Goal: Task Accomplishment & Management: Complete application form

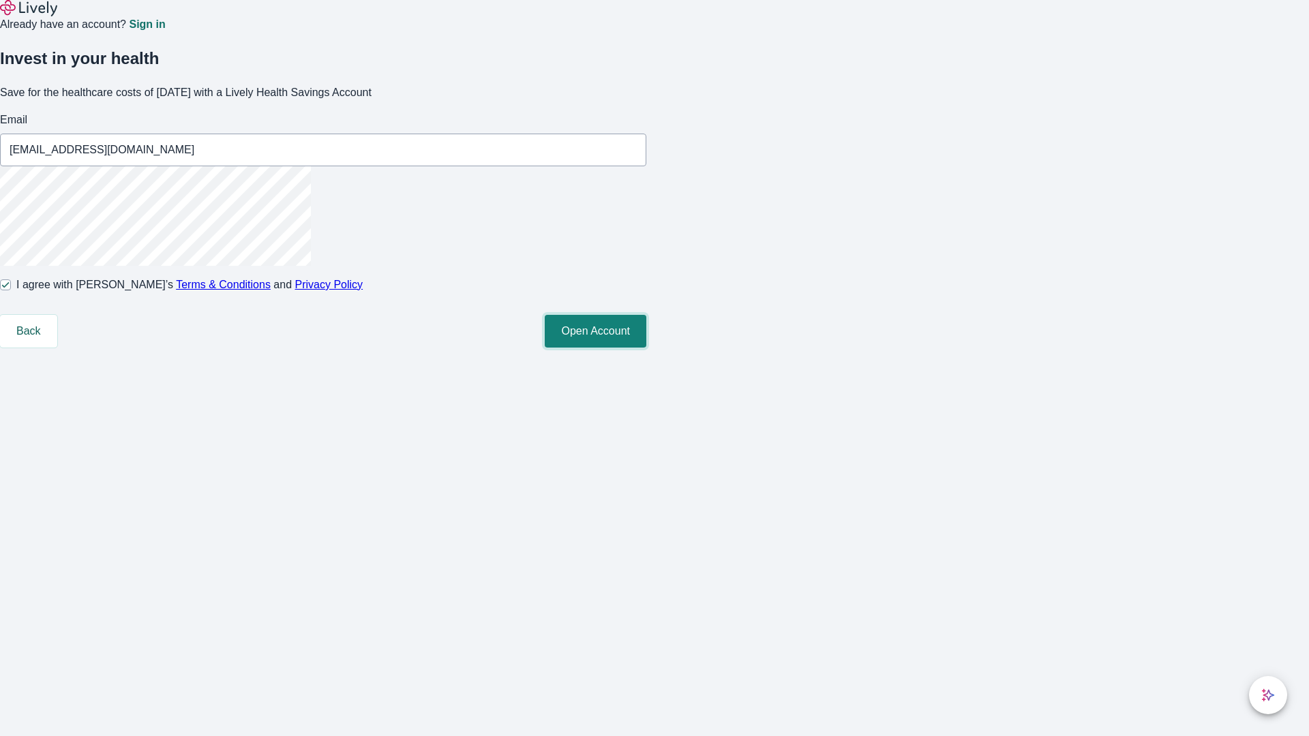
click at [646, 348] on button "Open Account" at bounding box center [596, 331] width 102 height 33
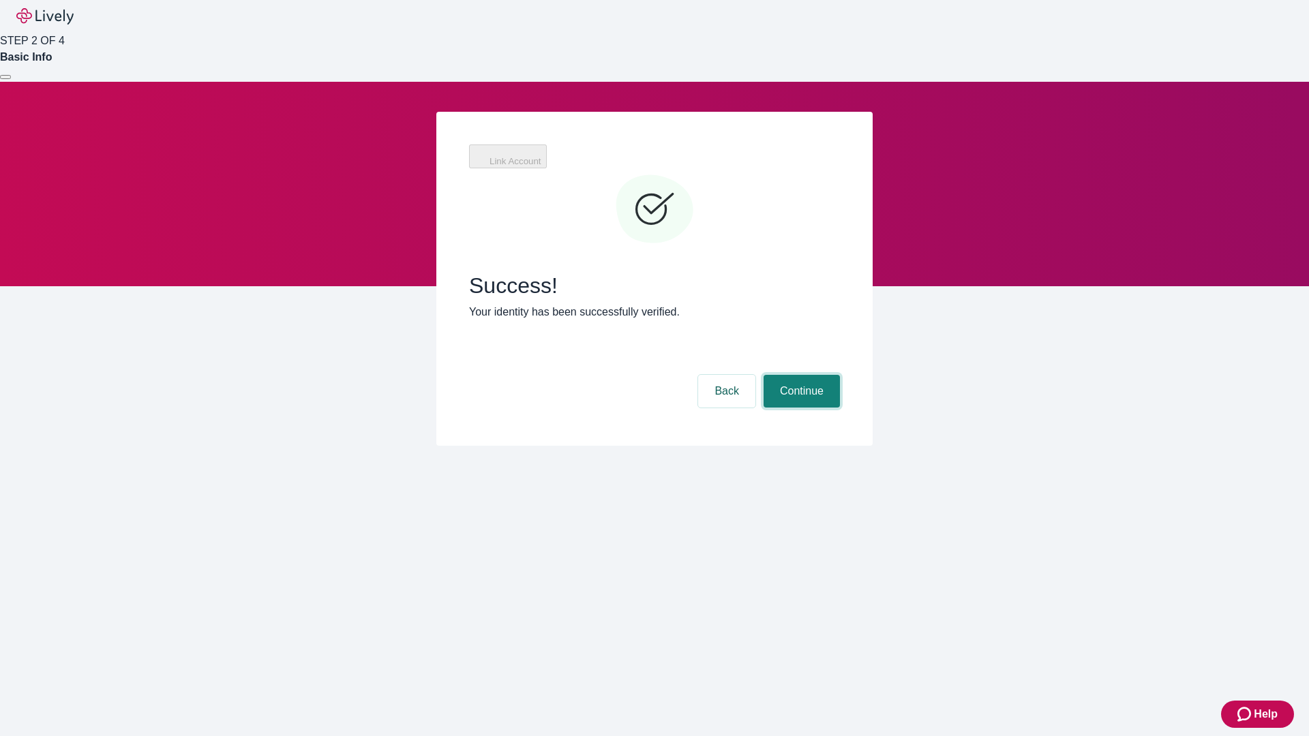
click at [800, 375] on button "Continue" at bounding box center [802, 391] width 76 height 33
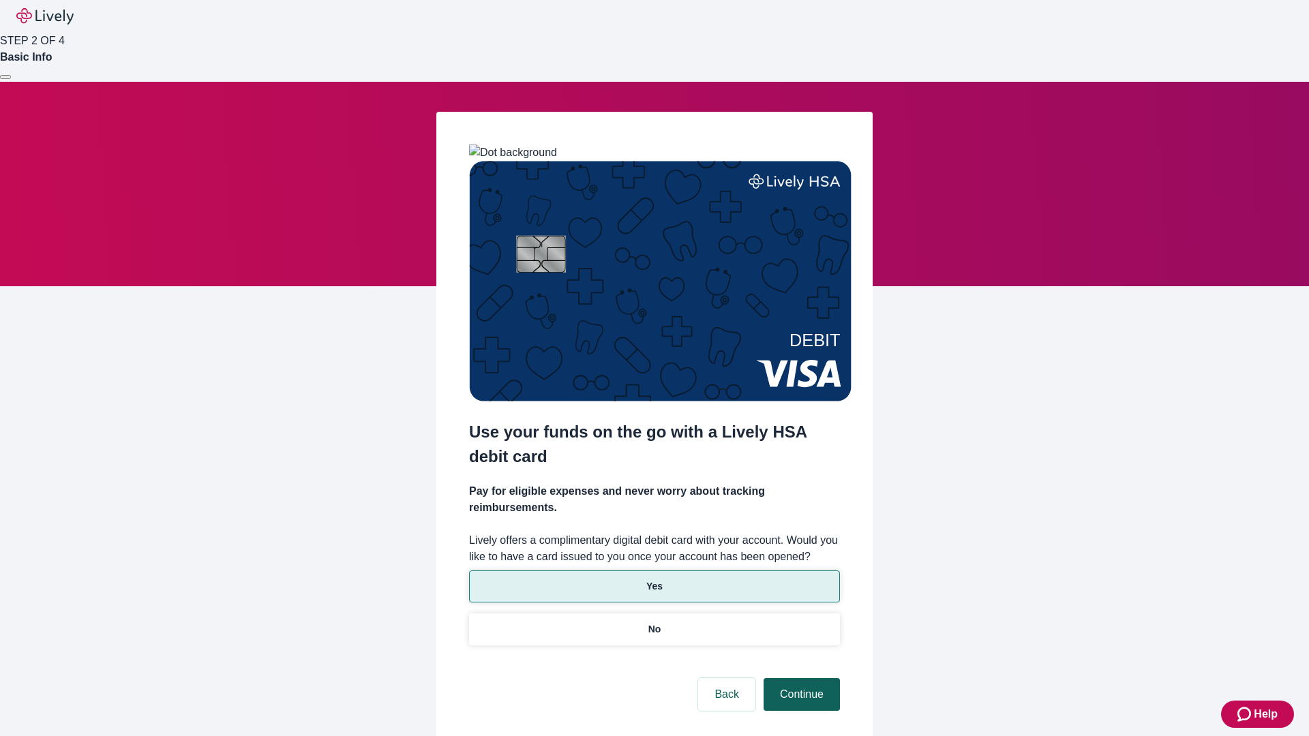
click at [654, 622] on p "No" at bounding box center [654, 629] width 13 height 14
click at [800, 678] on button "Continue" at bounding box center [802, 694] width 76 height 33
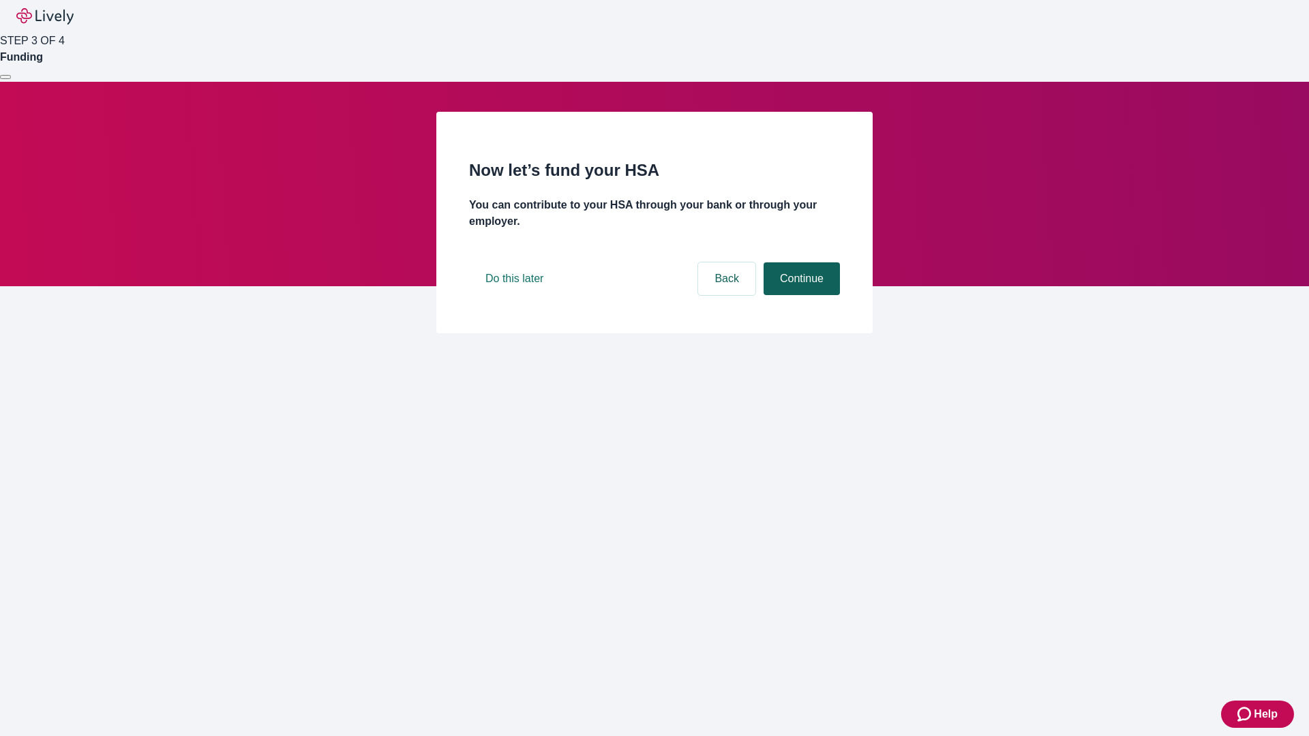
click at [800, 295] on button "Continue" at bounding box center [802, 278] width 76 height 33
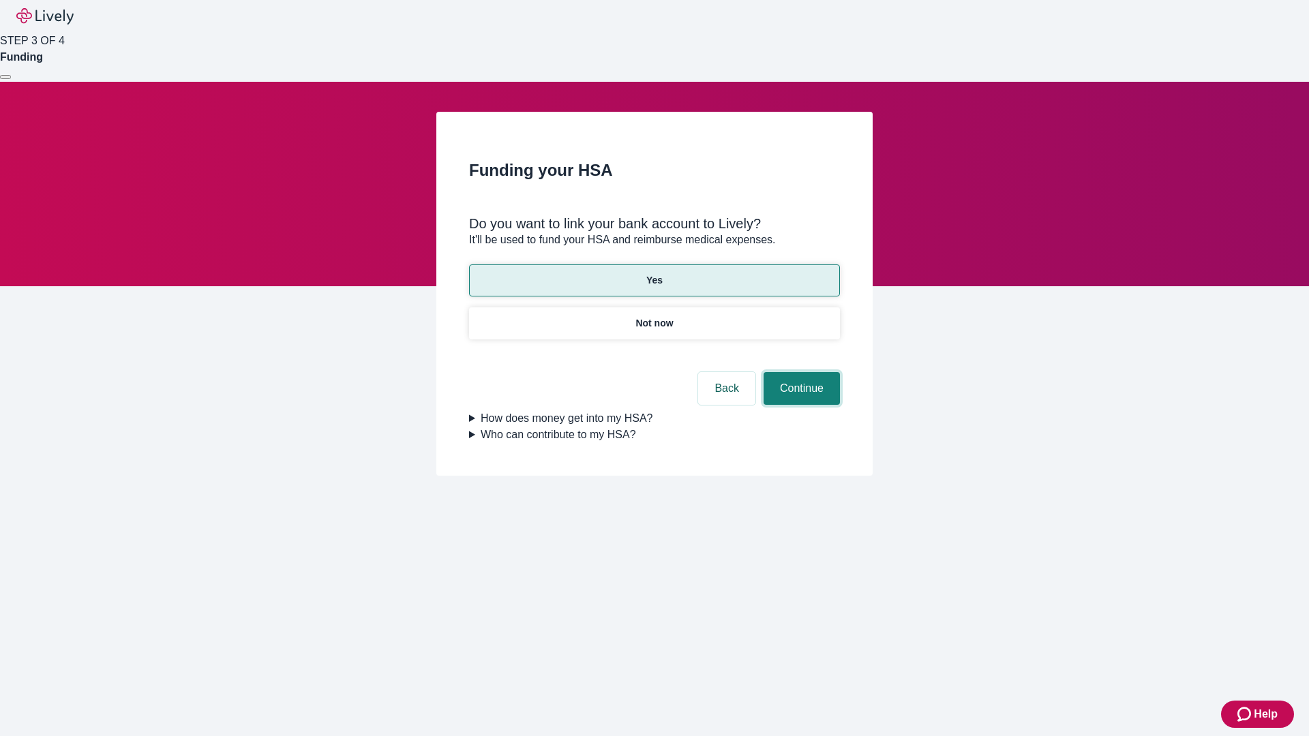
click at [800, 372] on button "Continue" at bounding box center [802, 388] width 76 height 33
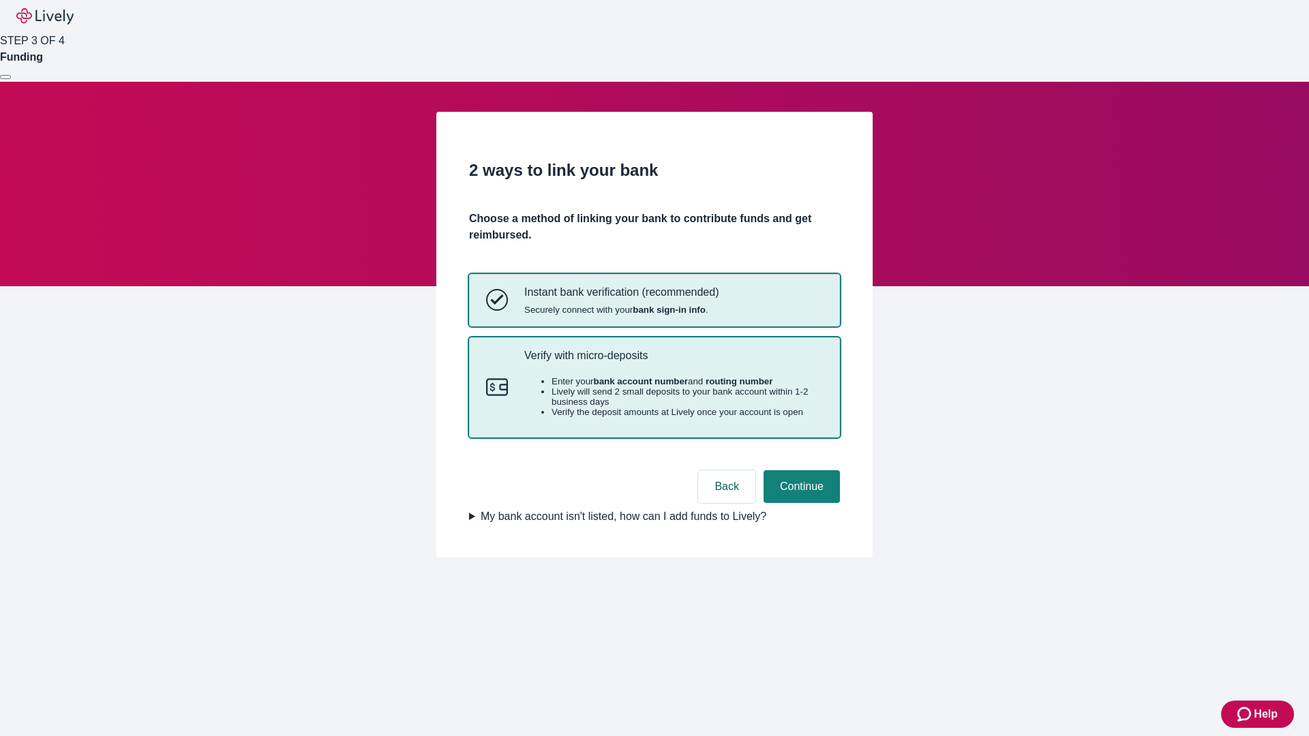
click at [673, 362] on p "Verify with micro-deposits" at bounding box center [673, 355] width 299 height 13
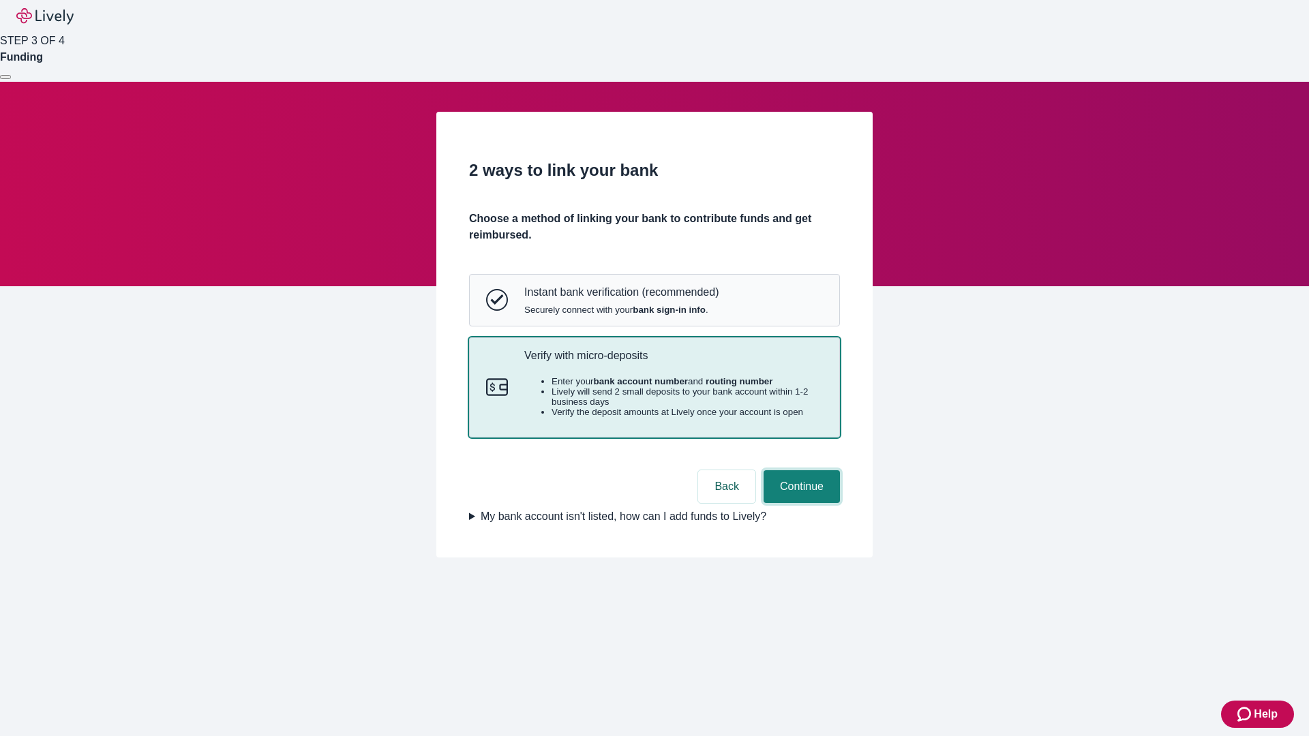
click at [800, 503] on button "Continue" at bounding box center [802, 486] width 76 height 33
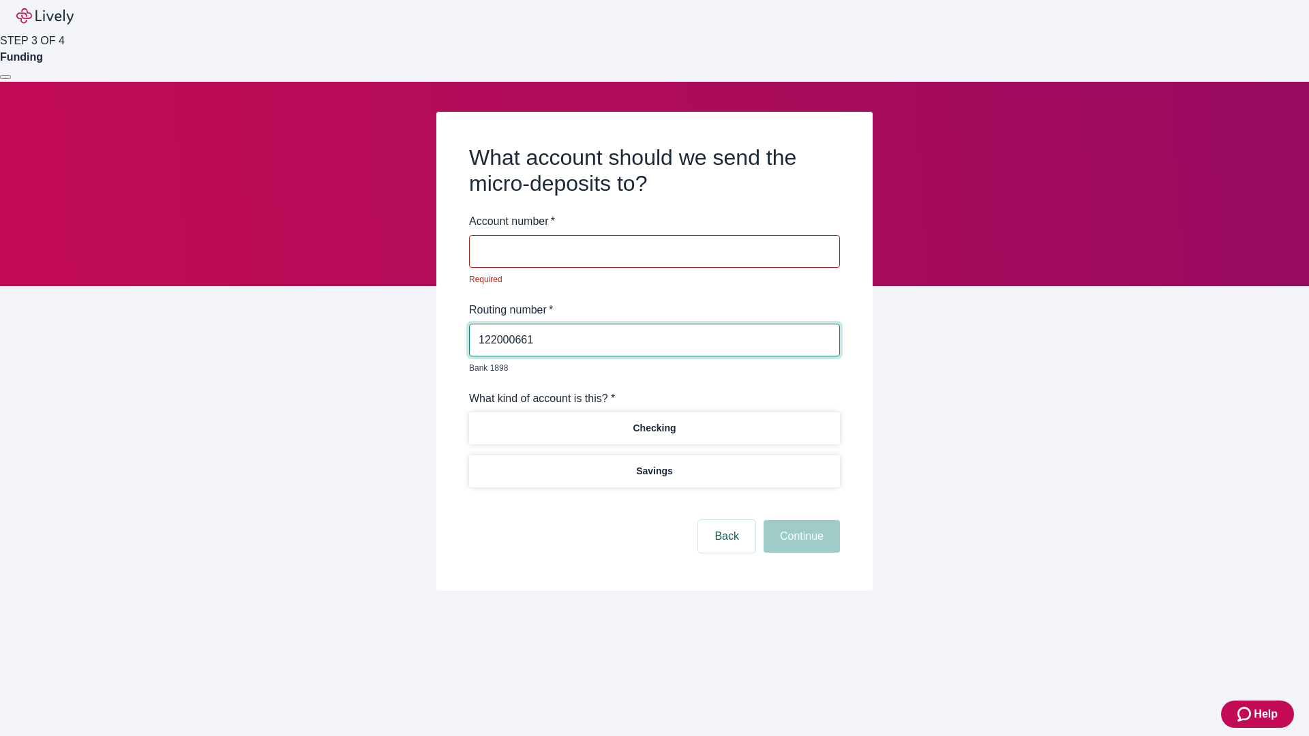
type input "122000661"
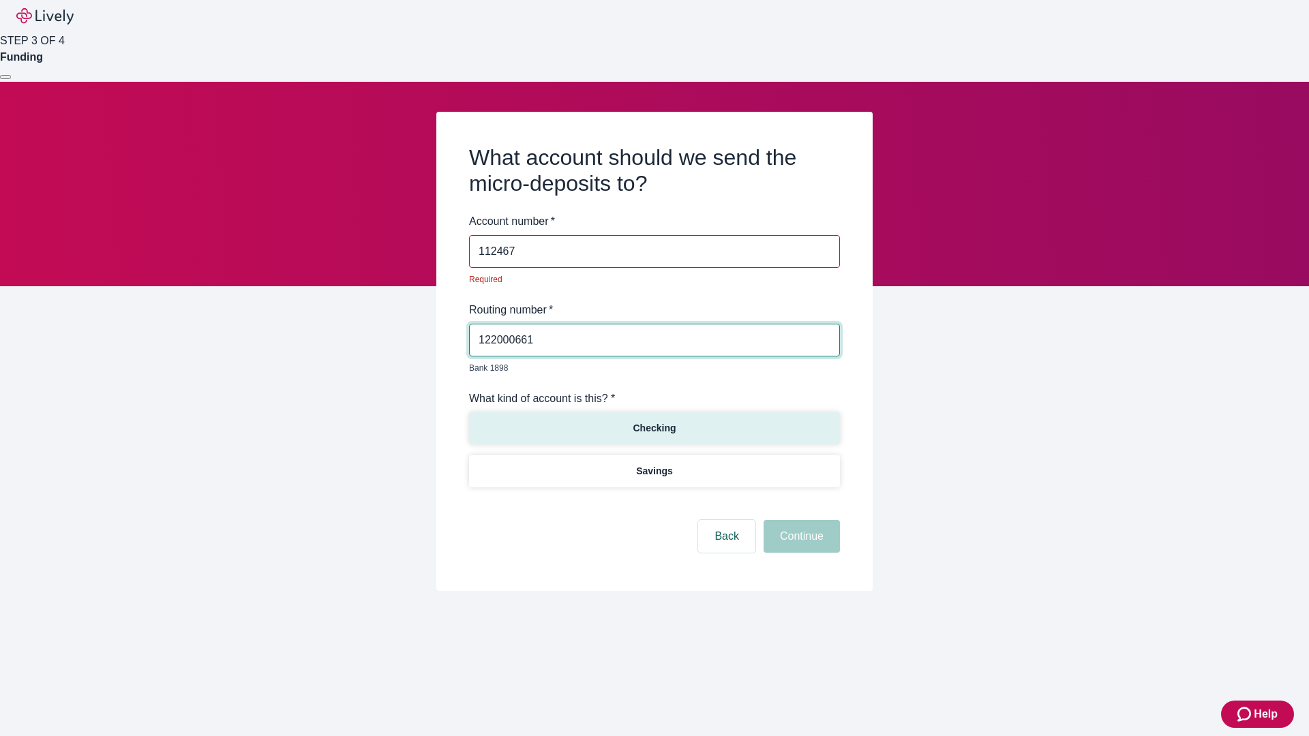
type input "112467"
click at [654, 421] on p "Checking" at bounding box center [654, 428] width 43 height 14
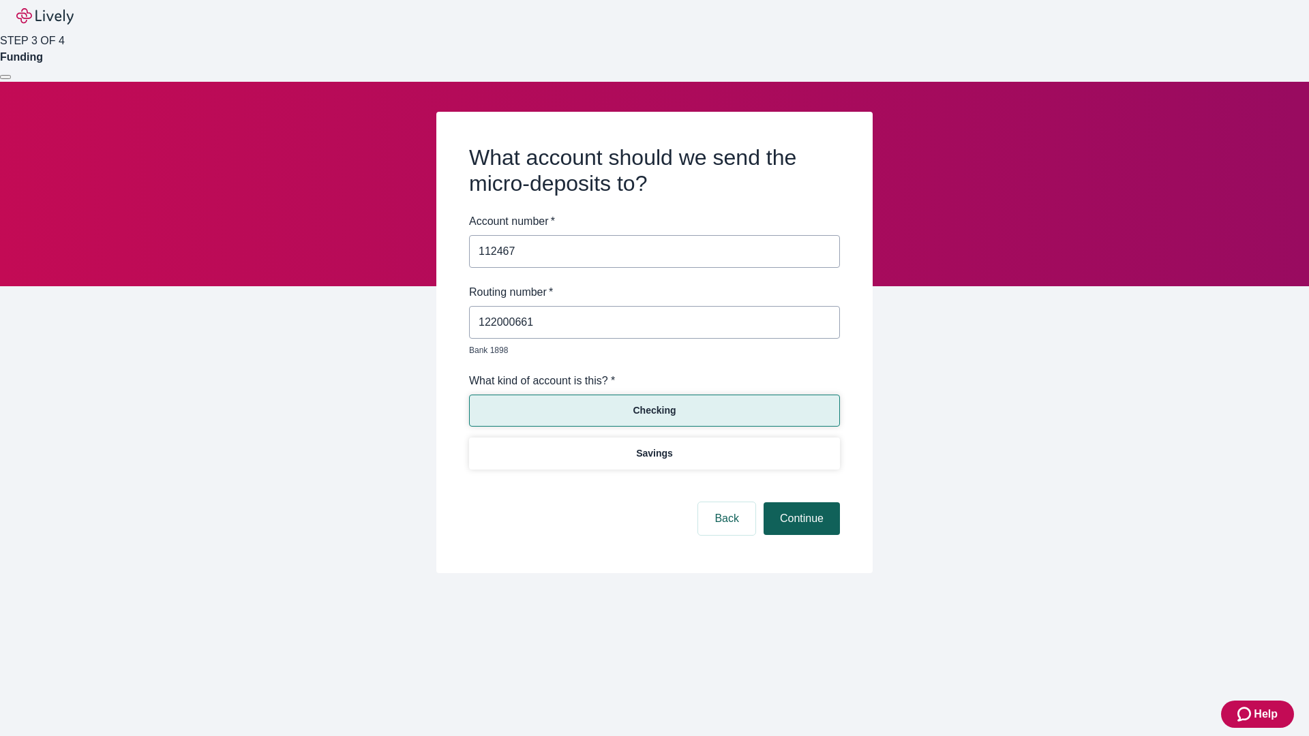
click at [800, 503] on button "Continue" at bounding box center [802, 518] width 76 height 33
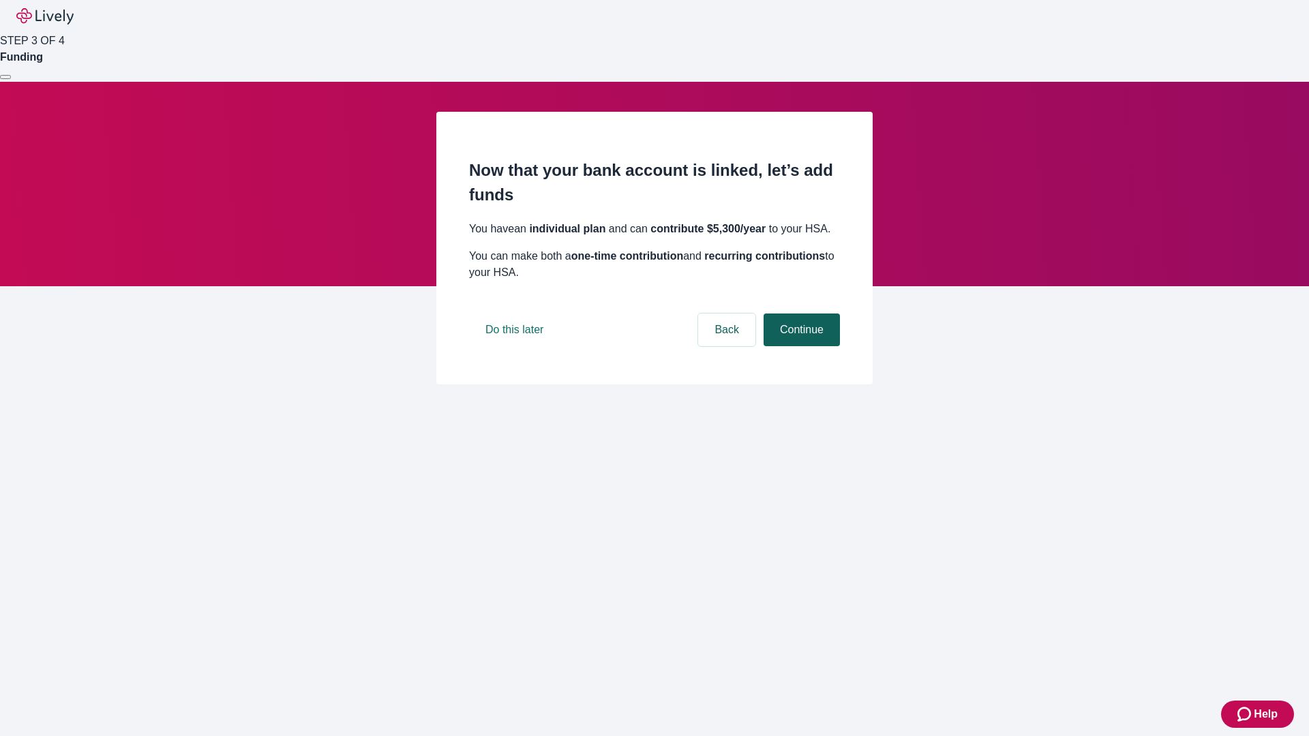
click at [800, 346] on button "Continue" at bounding box center [802, 330] width 76 height 33
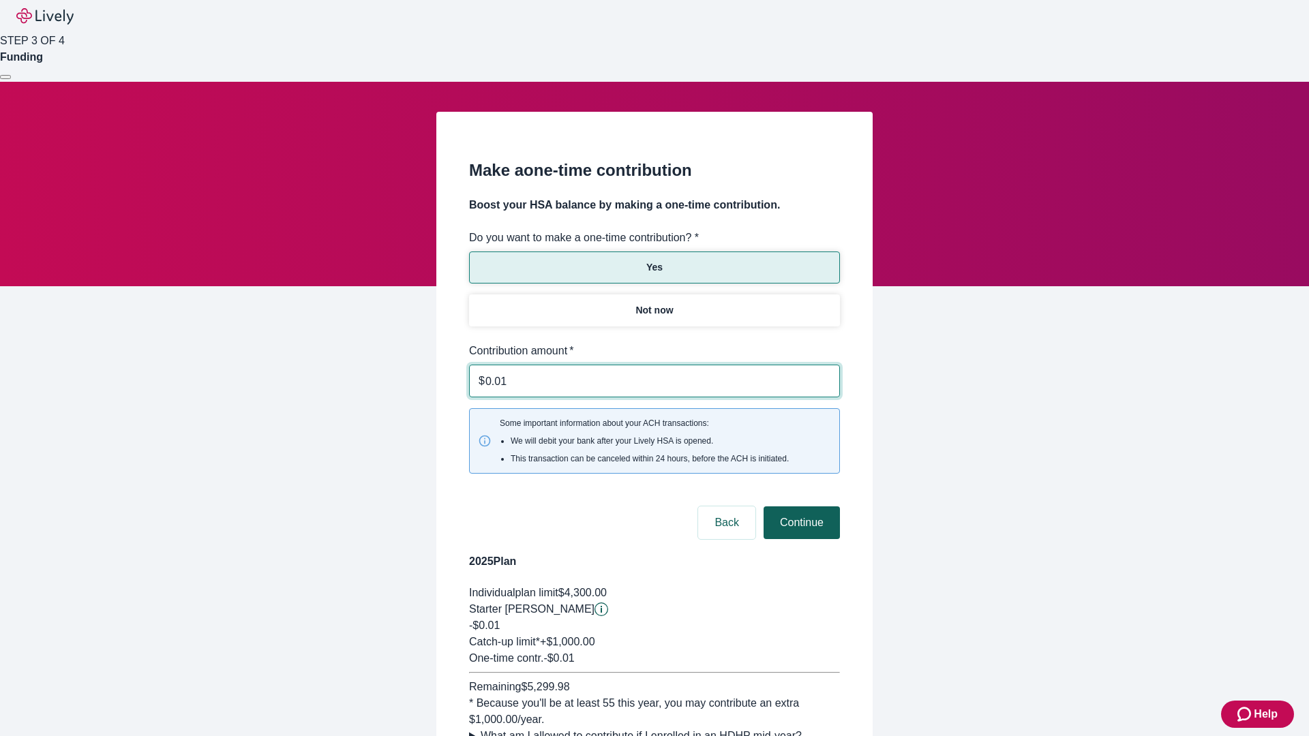
type input "0.01"
click at [800, 507] on button "Continue" at bounding box center [802, 523] width 76 height 33
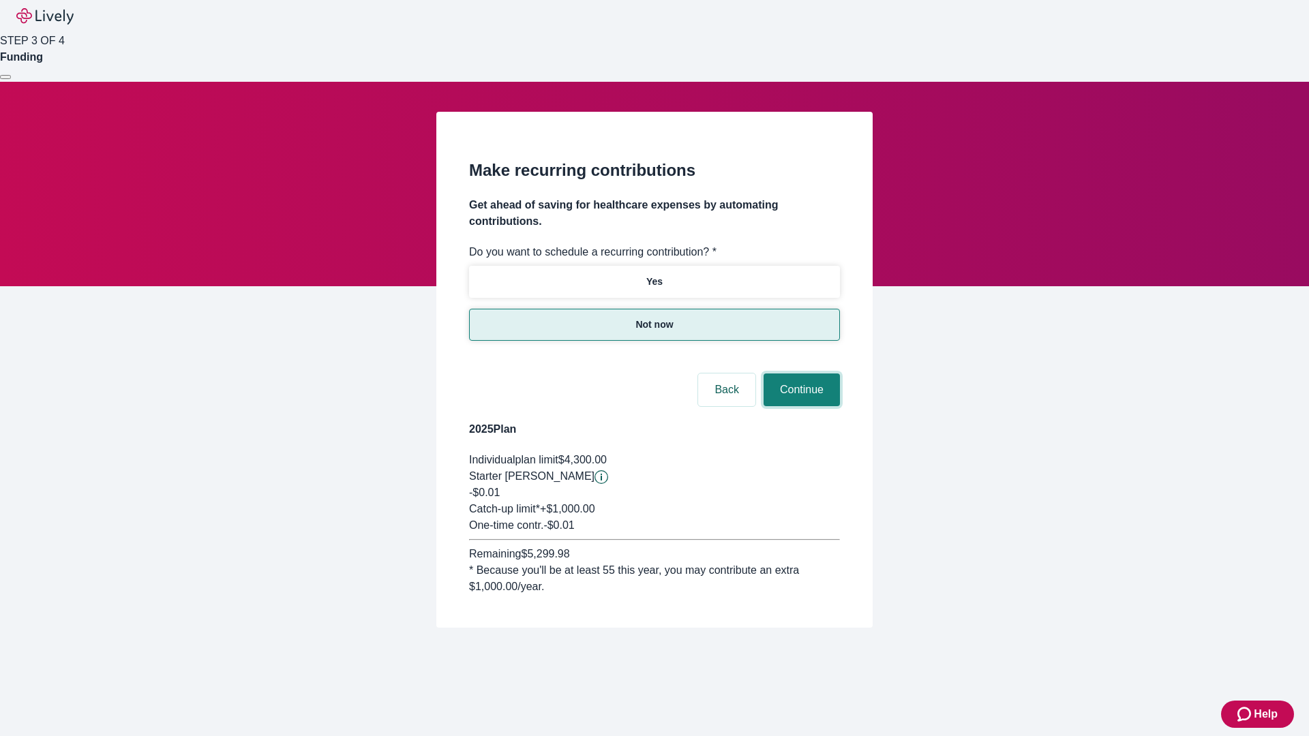
click at [800, 374] on button "Continue" at bounding box center [802, 390] width 76 height 33
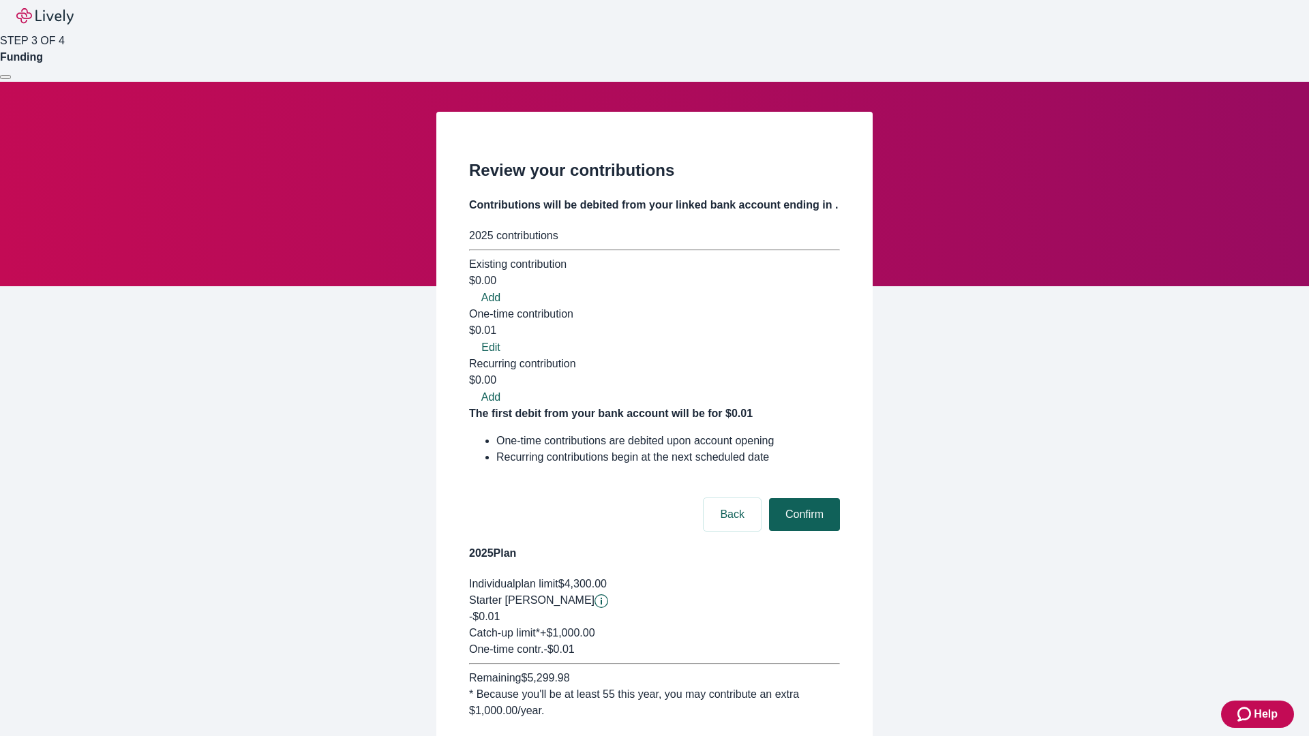
click at [802, 498] on button "Confirm" at bounding box center [804, 514] width 71 height 33
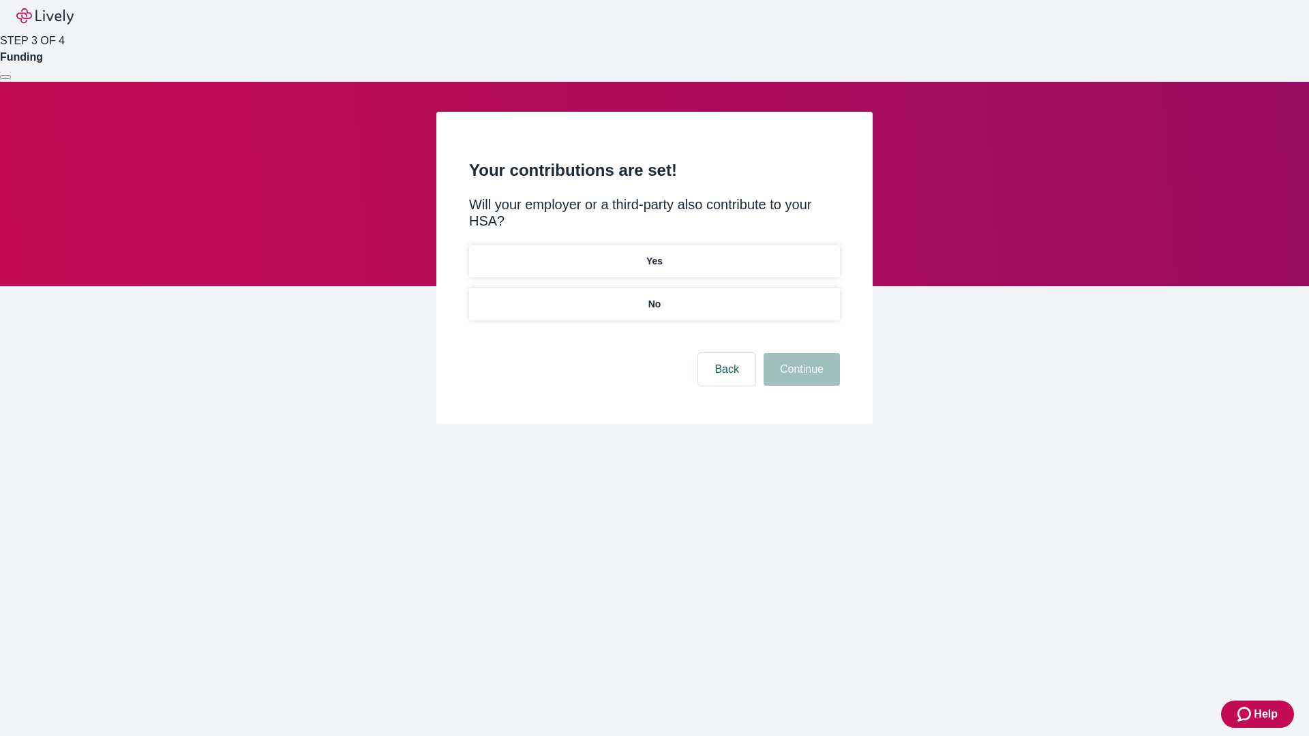
click at [654, 297] on p "No" at bounding box center [654, 304] width 13 height 14
click at [800, 353] on button "Continue" at bounding box center [802, 369] width 76 height 33
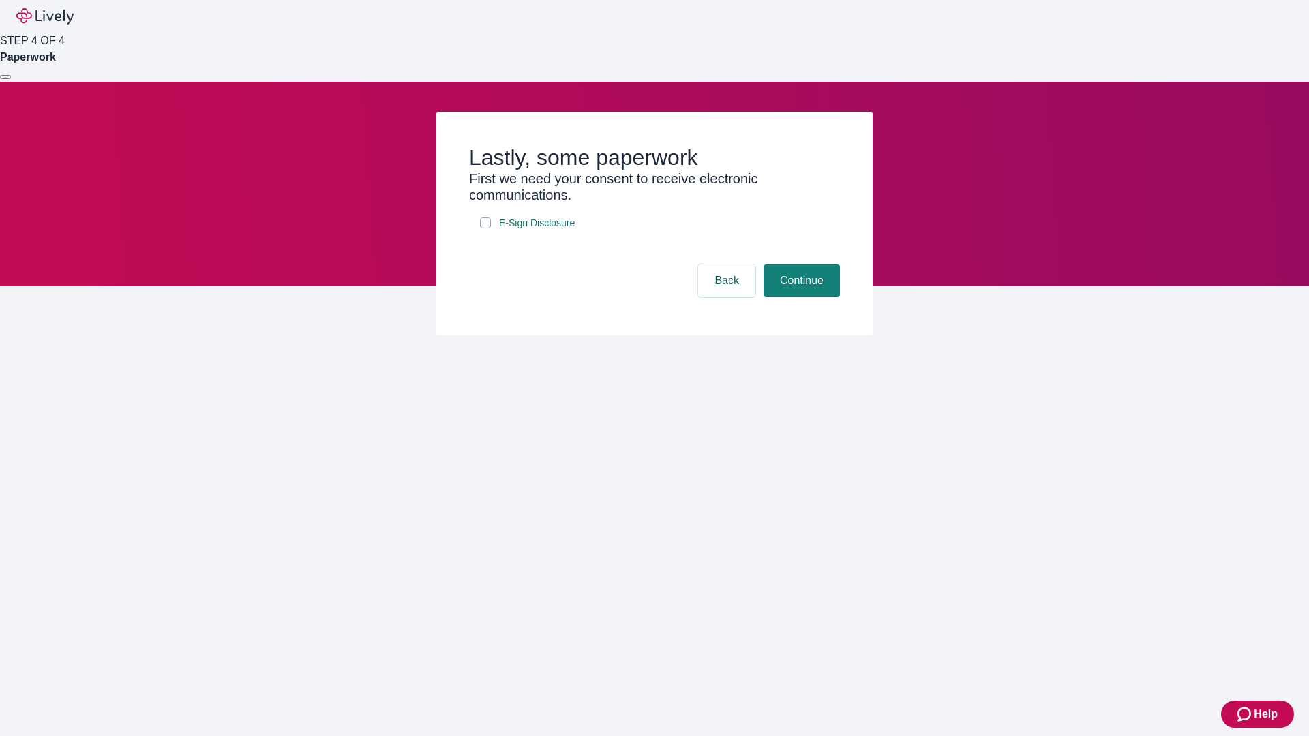
click at [485, 228] on input "E-Sign Disclosure" at bounding box center [485, 222] width 11 height 11
checkbox input "true"
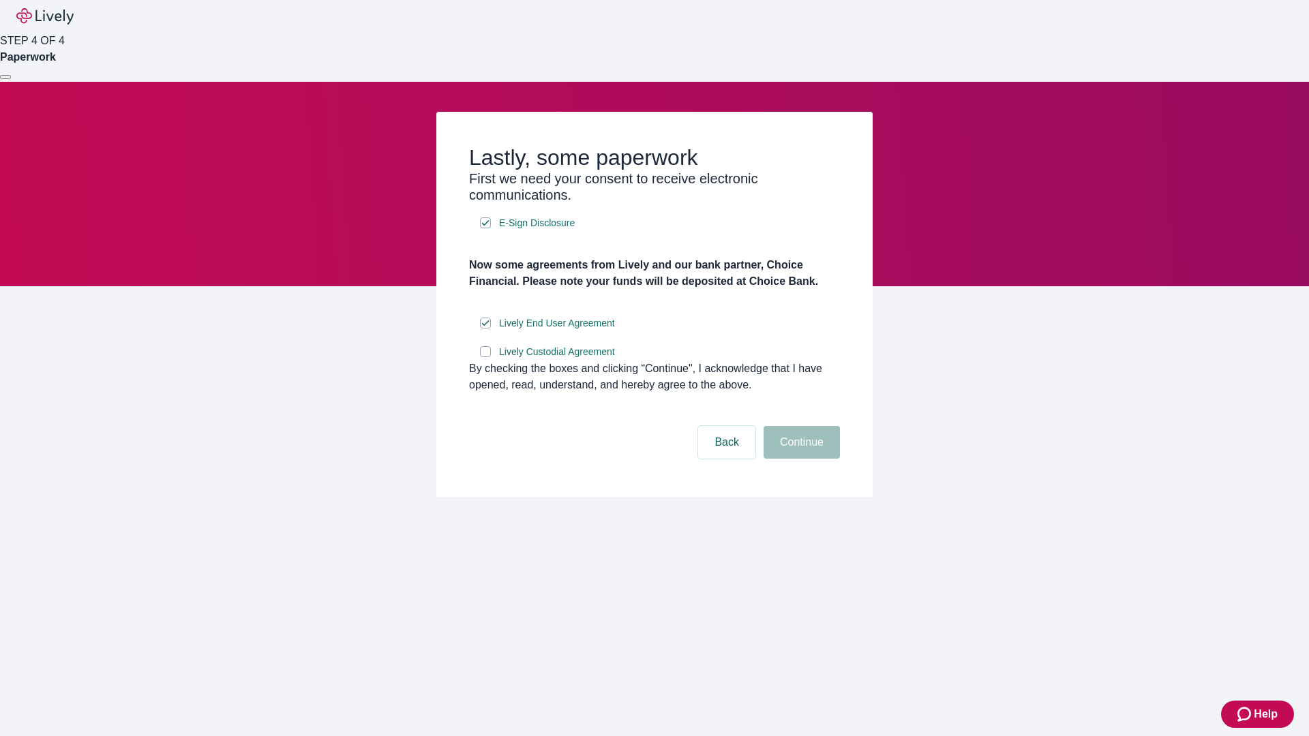
click at [485, 357] on input "Lively Custodial Agreement" at bounding box center [485, 351] width 11 height 11
checkbox input "true"
click at [800, 459] on button "Continue" at bounding box center [802, 442] width 76 height 33
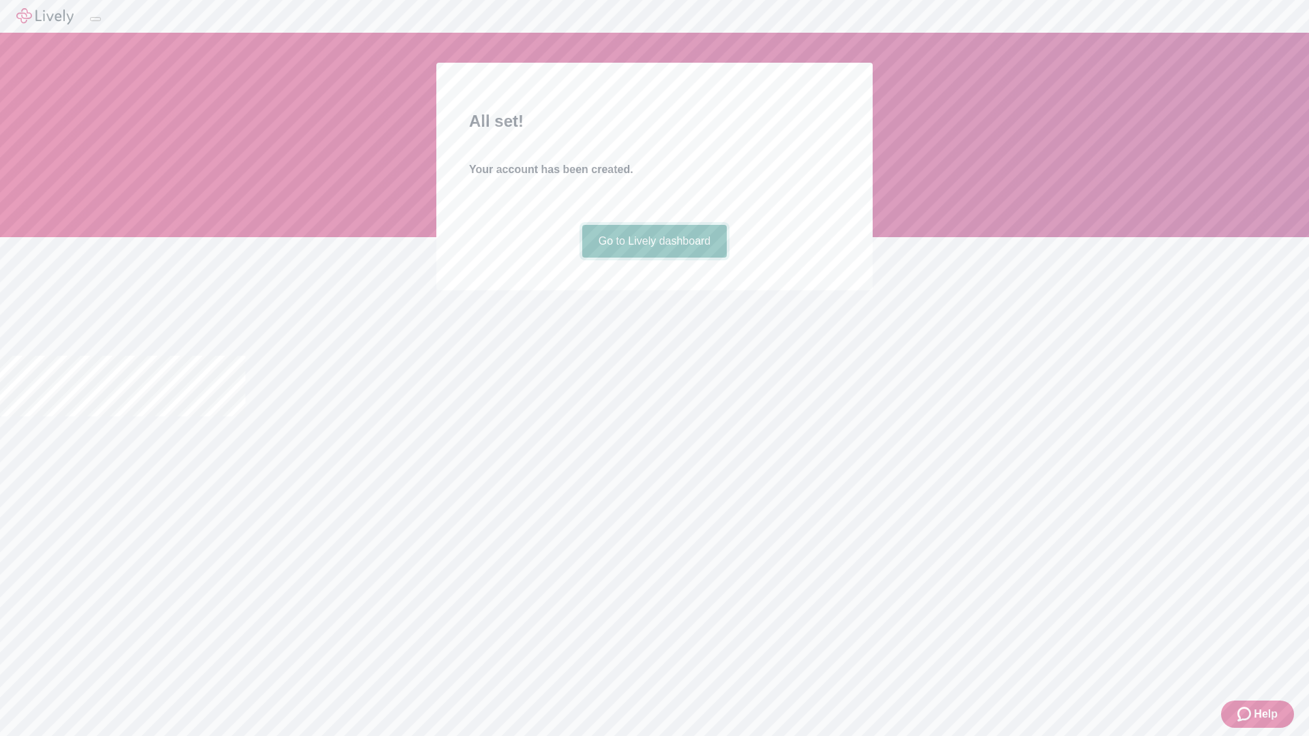
click at [654, 258] on link "Go to Lively dashboard" at bounding box center [654, 241] width 145 height 33
